Goal: Task Accomplishment & Management: Manage account settings

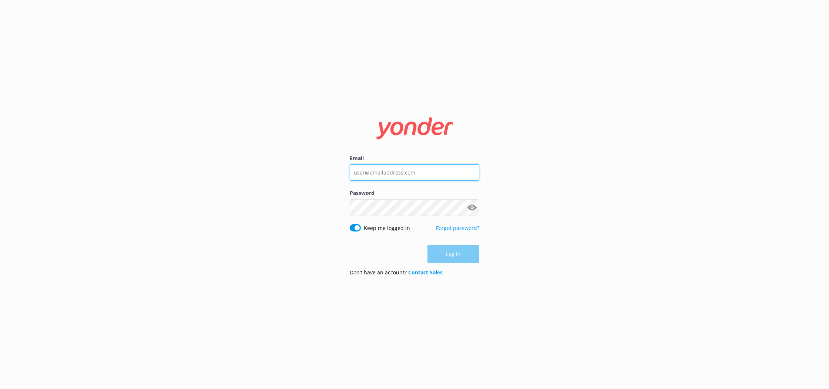
click at [424, 176] on input "Email" at bounding box center [414, 172] width 129 height 17
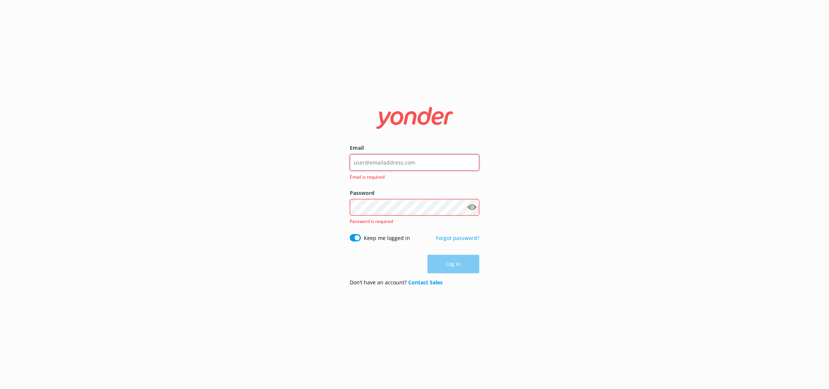
paste input "daniela@througheternity.com"
type input "daniela@througheternity.com"
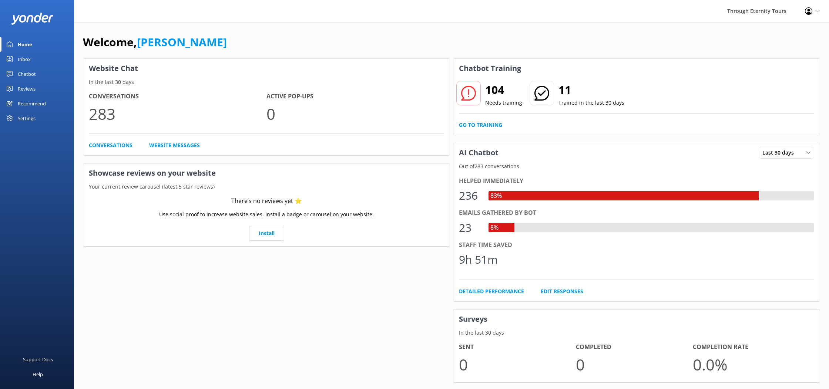
click at [30, 58] on div "Inbox" at bounding box center [24, 59] width 13 height 15
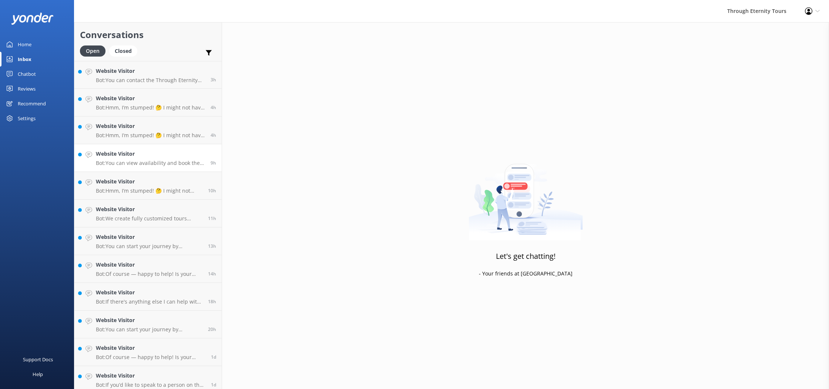
scroll to position [60, 0]
